Goal: Transaction & Acquisition: Subscribe to service/newsletter

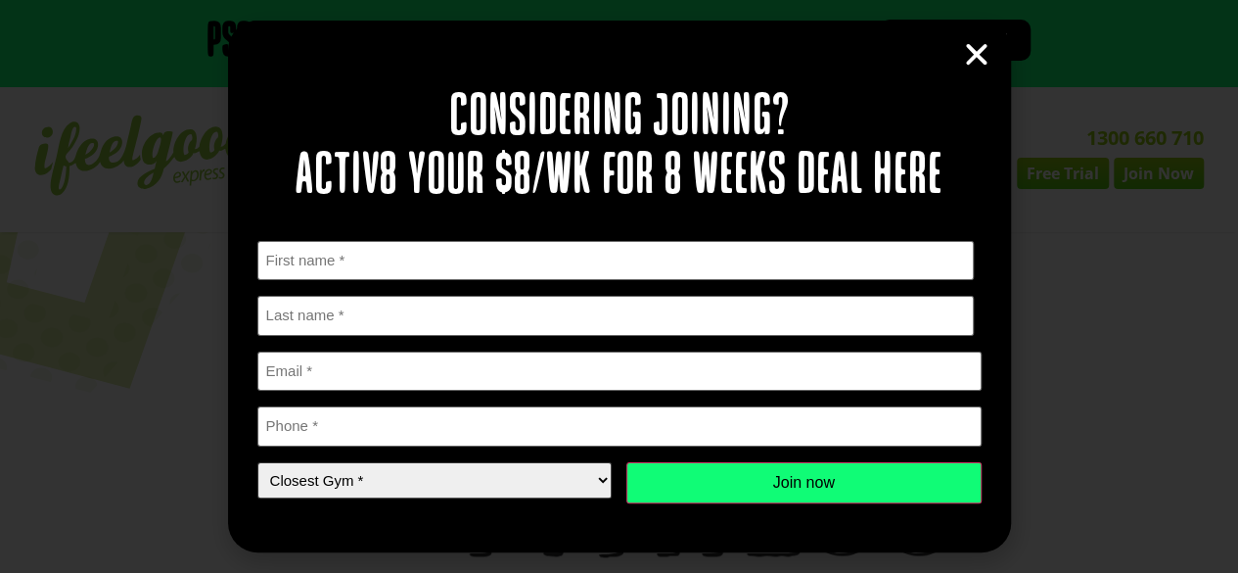
click at [537, 473] on select "Closest Gym * [GEOGRAPHIC_DATA] [GEOGRAPHIC_DATA] [GEOGRAPHIC_DATA] [GEOGRAPHIC…" at bounding box center [434, 480] width 355 height 36
click at [722, 115] on h2 "Considering joining? Activ8 your $8/wk for 8 weeks deal here" at bounding box center [619, 147] width 724 height 117
click at [979, 55] on icon "Close" at bounding box center [976, 54] width 29 height 29
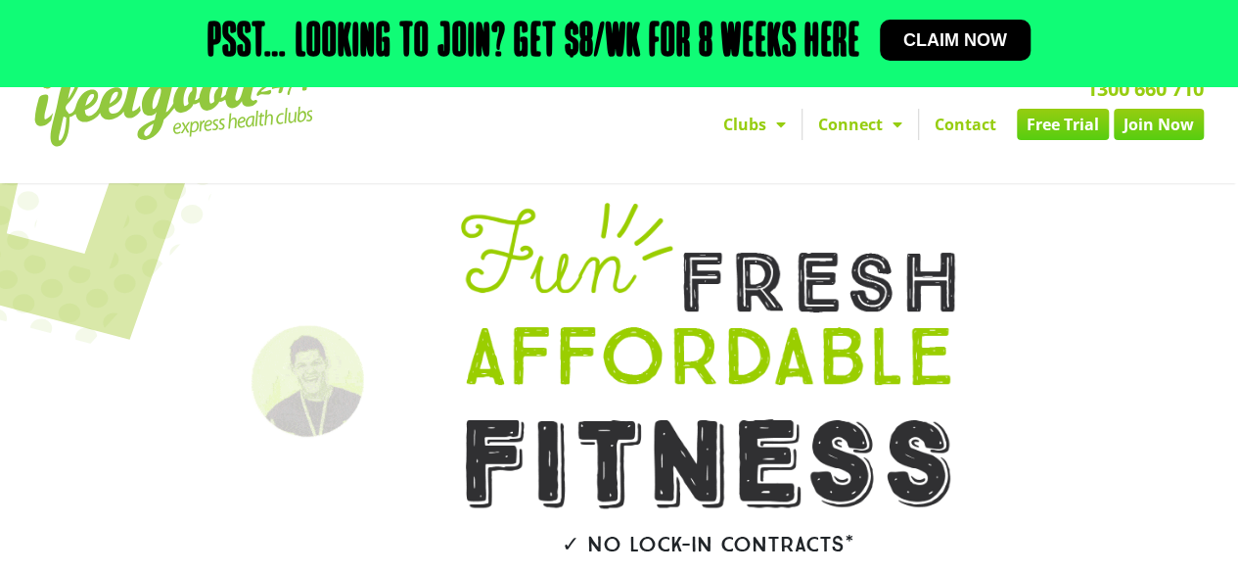
scroll to position [49, 0]
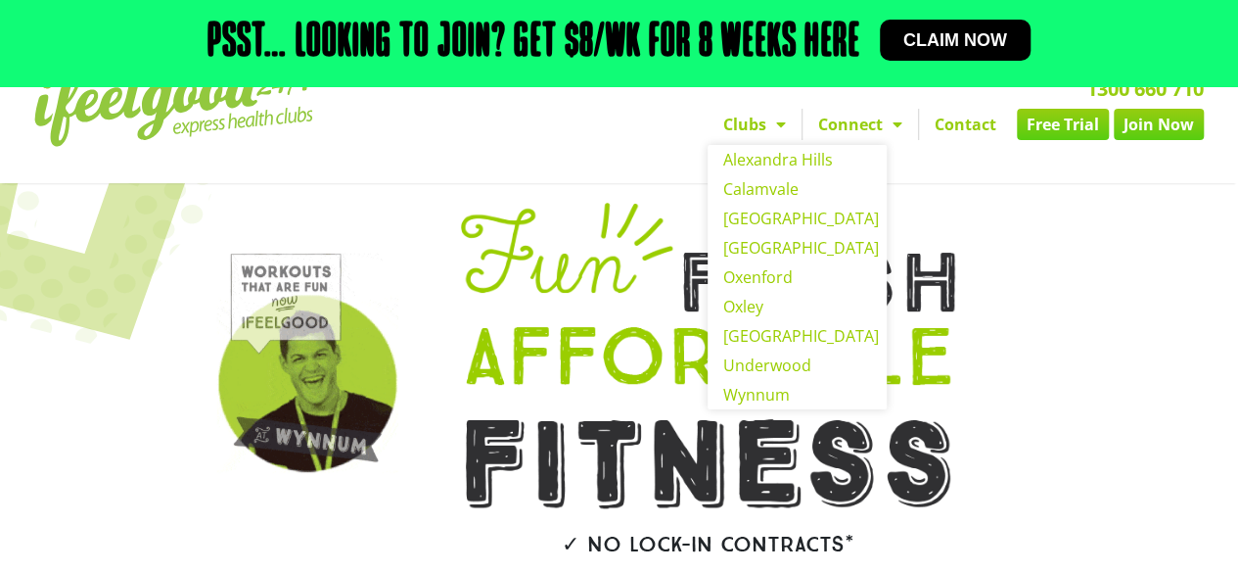
click at [730, 136] on link "Clubs" at bounding box center [755, 124] width 94 height 31
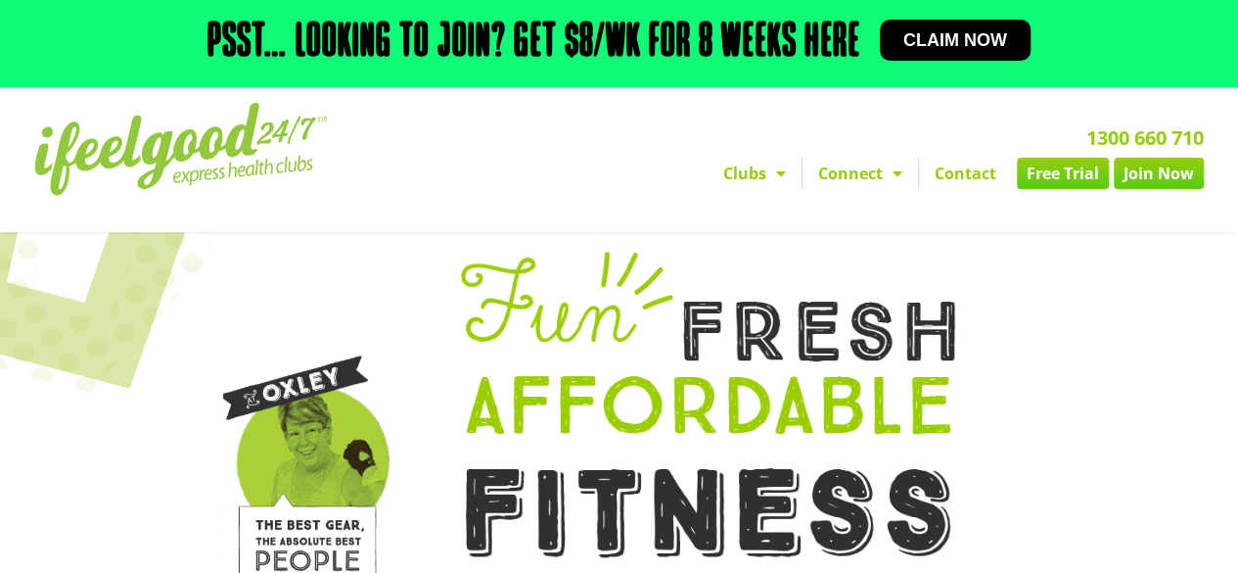
click at [918, 24] on link "Claim now" at bounding box center [955, 40] width 151 height 41
